Goal: Check status: Check status

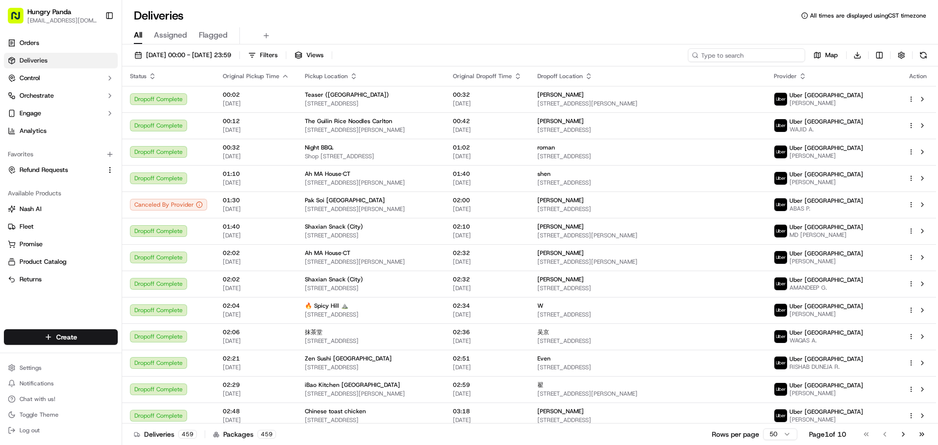
click at [743, 54] on input at bounding box center [746, 55] width 117 height 14
paste input "318100913805771856398"
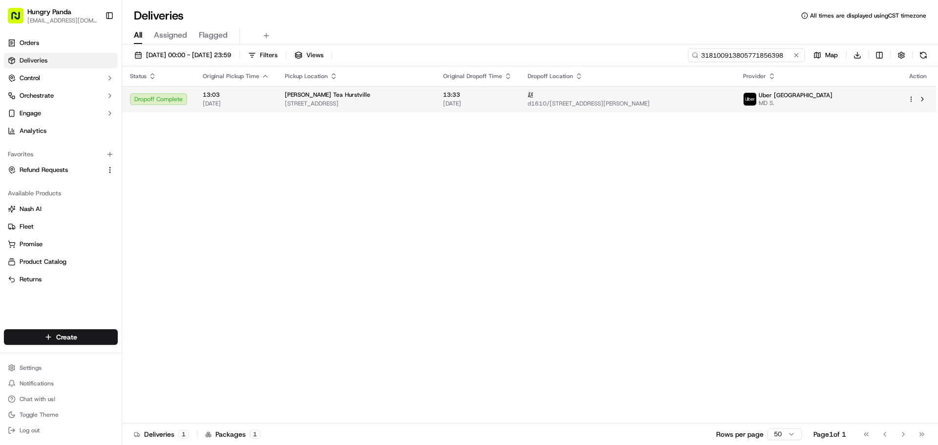
type input "318100913805771856398"
click at [832, 101] on span "MD S." at bounding box center [796, 103] width 74 height 8
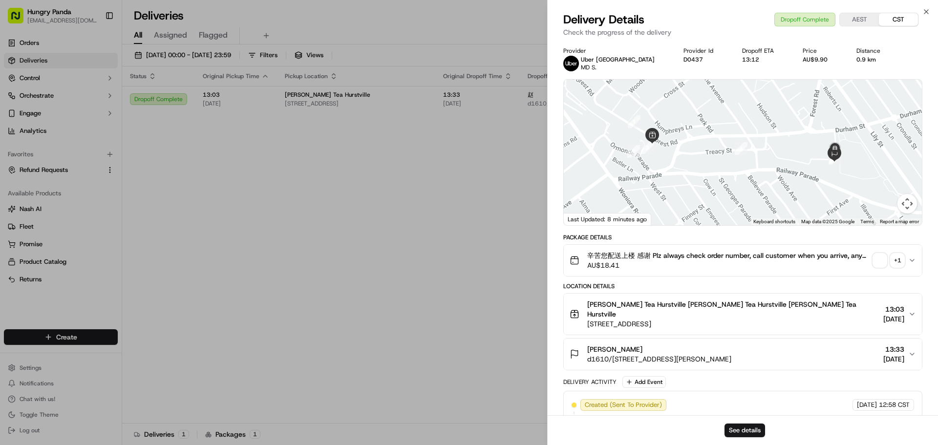
click at [884, 249] on button "辛苦您配送上楼 感谢 Plz always check order number, call customer when you arrive, any de…" at bounding box center [743, 260] width 358 height 31
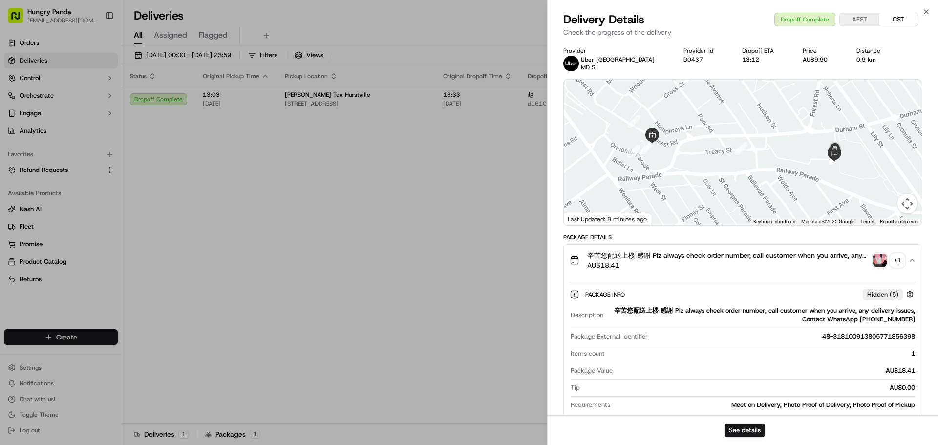
click at [878, 266] on img "button" at bounding box center [880, 261] width 14 height 14
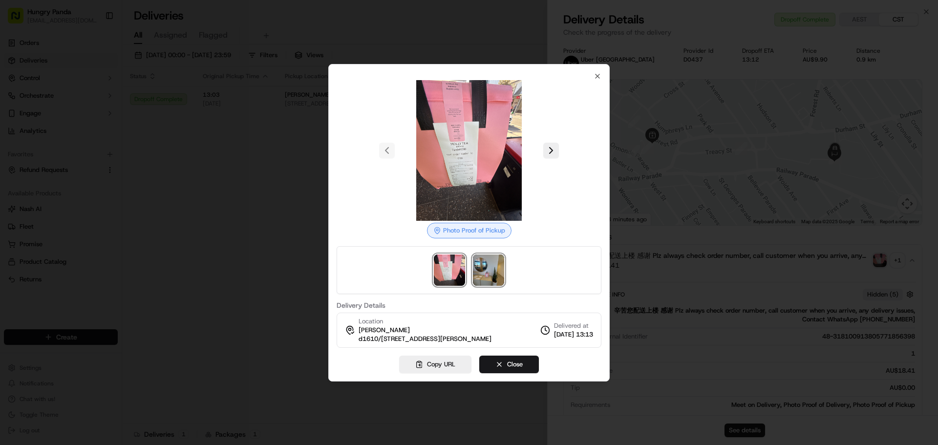
click at [486, 262] on img at bounding box center [488, 269] width 31 height 31
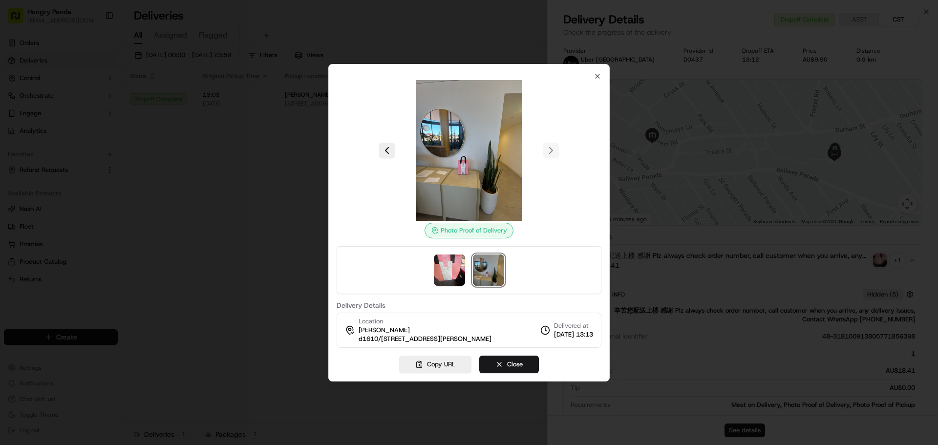
click at [496, 264] on img at bounding box center [488, 269] width 31 height 31
